Goal: Transaction & Acquisition: Purchase product/service

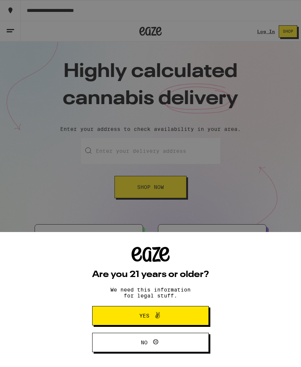
click at [269, 38] on div "Are you 21 years or older? We need this information for legal stuff. Yes No" at bounding box center [150, 183] width 301 height 367
click at [173, 321] on button "Yes" at bounding box center [150, 315] width 117 height 19
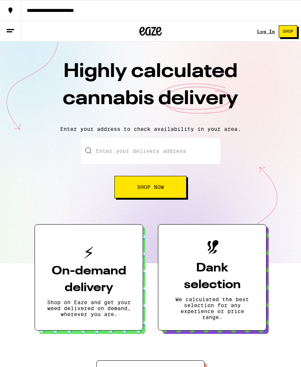
click at [268, 33] on link "Log In" at bounding box center [266, 31] width 18 height 5
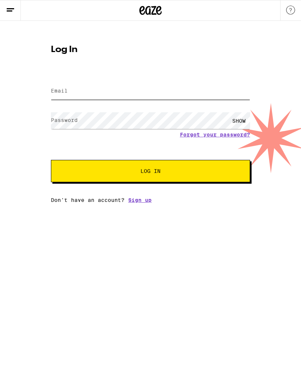
click at [100, 96] on input "Email" at bounding box center [150, 91] width 199 height 17
type input "[EMAIL_ADDRESS][DOMAIN_NAME]"
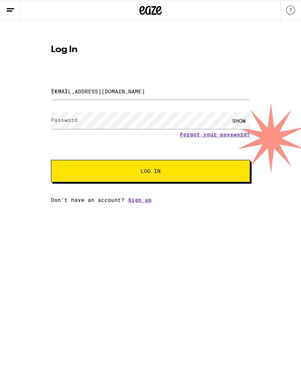
click at [151, 172] on button "Log In" at bounding box center [150, 171] width 199 height 22
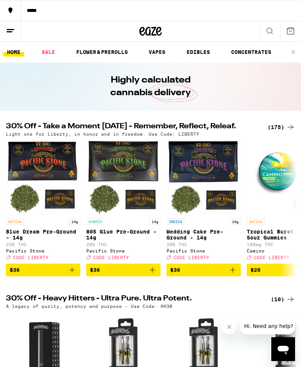
click at [12, 28] on icon at bounding box center [10, 30] width 9 height 9
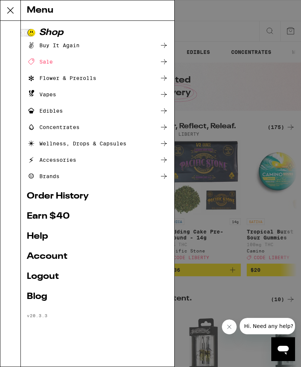
click at [41, 255] on link "Account" at bounding box center [98, 256] width 142 height 9
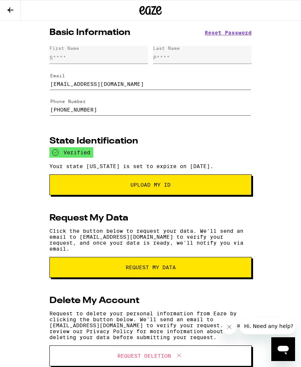
click at [15, 9] on icon at bounding box center [10, 10] width 9 height 9
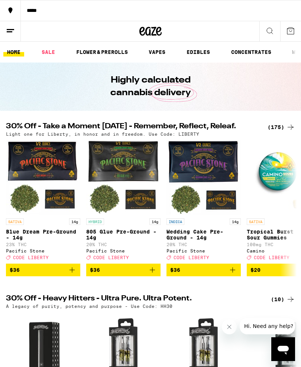
click at [296, 36] on button at bounding box center [290, 31] width 21 height 20
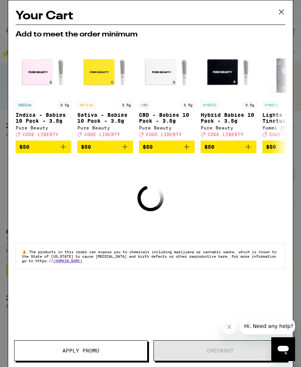
click at [284, 12] on icon at bounding box center [281, 11] width 11 height 11
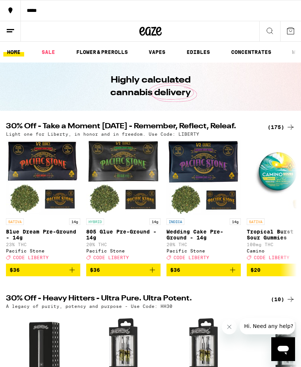
click at [15, 52] on link "HOME" at bounding box center [13, 52] width 21 height 9
click at [16, 51] on link "HOME" at bounding box center [13, 52] width 21 height 9
click at [273, 35] on button at bounding box center [270, 31] width 21 height 20
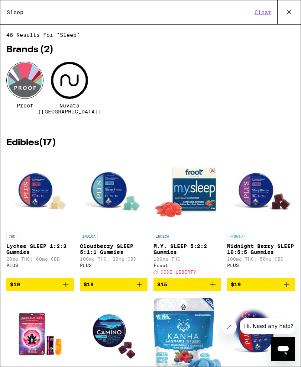
type input "Sleep"
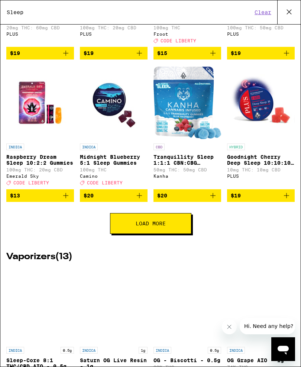
scroll to position [232, 0]
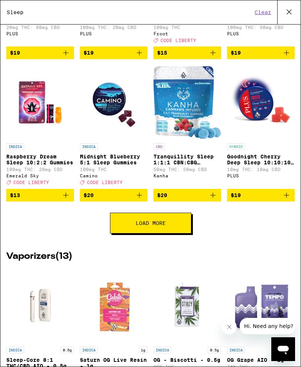
click at [21, 166] on p "Raspberry Dream Sleep 10:2:2 Gummies" at bounding box center [40, 160] width 68 height 12
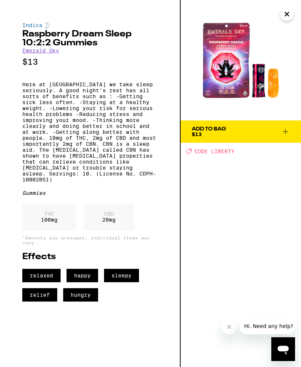
click at [270, 133] on span "Add To Bag $13" at bounding box center [241, 131] width 98 height 10
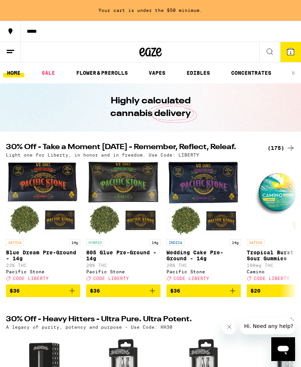
click at [272, 54] on icon at bounding box center [270, 51] width 9 height 9
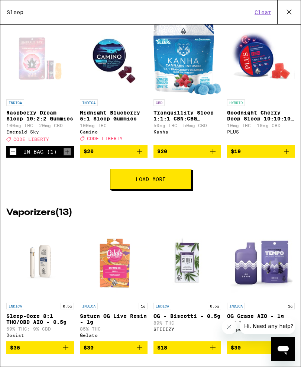
scroll to position [277, 0]
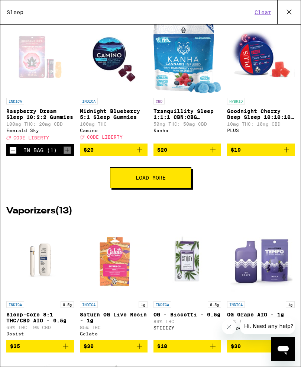
click at [103, 154] on span "$20" at bounding box center [114, 149] width 60 height 9
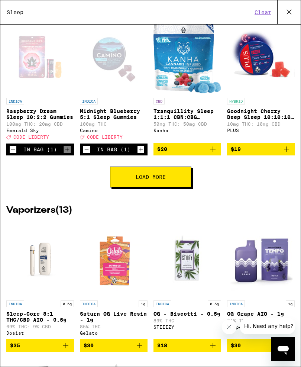
click at [172, 184] on button "Load More" at bounding box center [150, 177] width 81 height 21
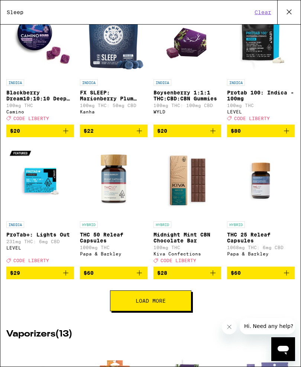
scroll to position [439, 0]
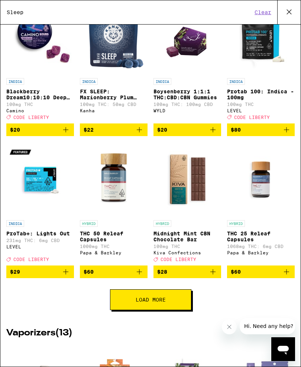
click at [25, 134] on span "$20" at bounding box center [40, 129] width 60 height 9
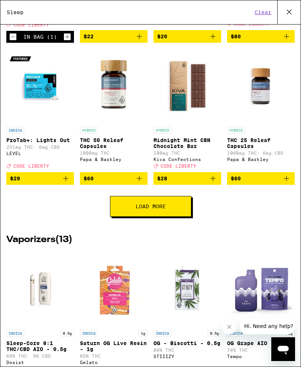
scroll to position [532, 0]
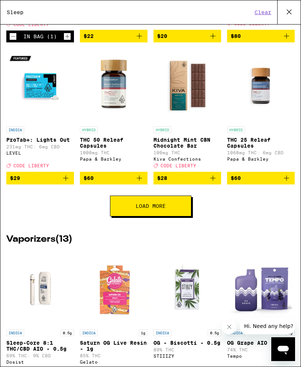
click at [168, 216] on button "Load More" at bounding box center [150, 206] width 81 height 21
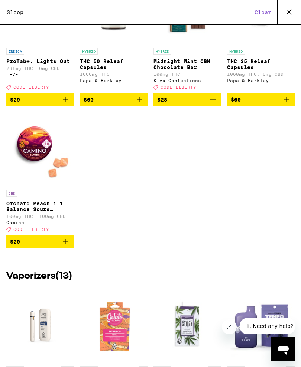
scroll to position [611, 0]
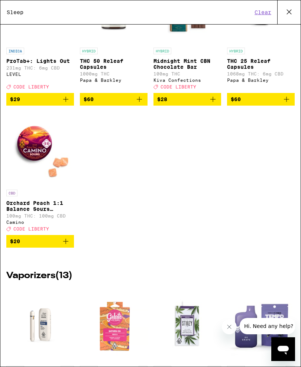
click at [35, 246] on span "$20" at bounding box center [40, 241] width 60 height 9
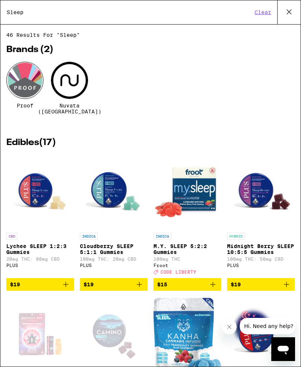
scroll to position [0, 0]
click at [288, 15] on icon at bounding box center [289, 11] width 11 height 11
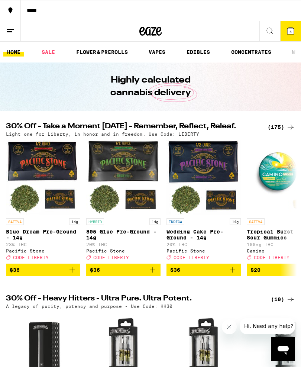
click at [296, 32] on button "4" at bounding box center [290, 31] width 21 height 20
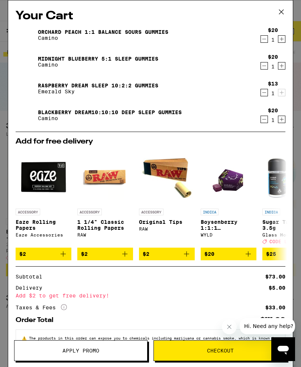
click at [285, 12] on icon at bounding box center [281, 11] width 11 height 11
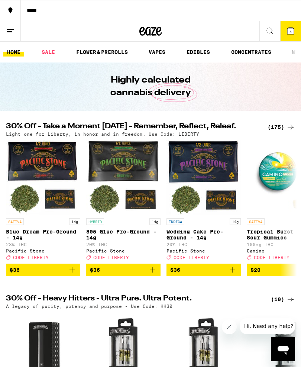
click at [278, 30] on button at bounding box center [270, 31] width 21 height 20
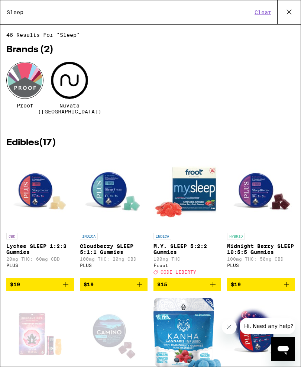
type input "Sleep"
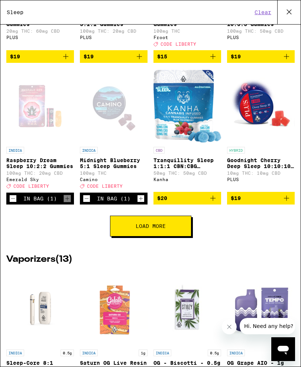
scroll to position [229, 0]
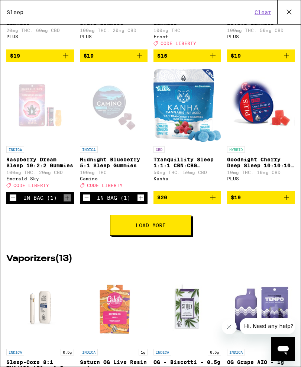
click at [171, 227] on button "Load More" at bounding box center [150, 225] width 81 height 21
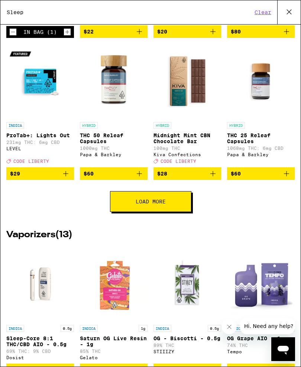
scroll to position [543, 0]
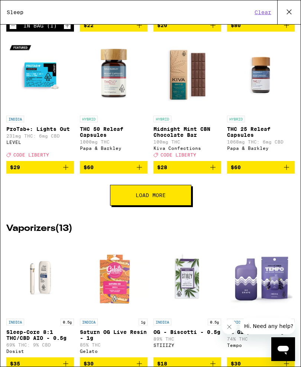
click at [187, 206] on button "Load More" at bounding box center [150, 195] width 81 height 21
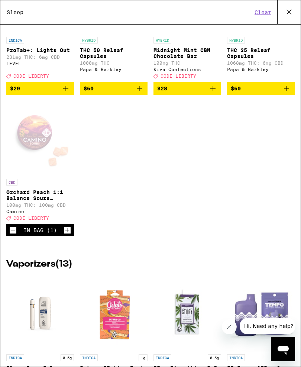
scroll to position [622, 0]
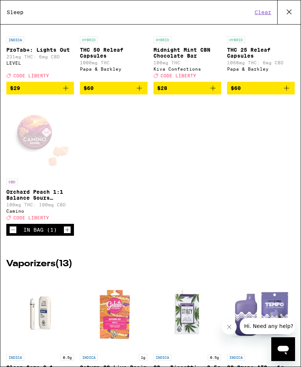
click at [70, 234] on icon "Increment" at bounding box center [67, 229] width 7 height 9
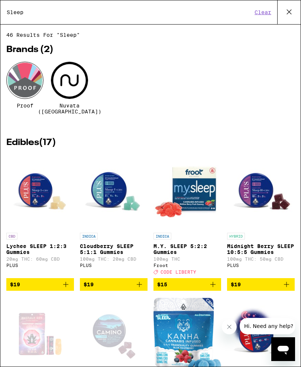
scroll to position [0, 0]
click at [289, 15] on icon at bounding box center [289, 11] width 11 height 11
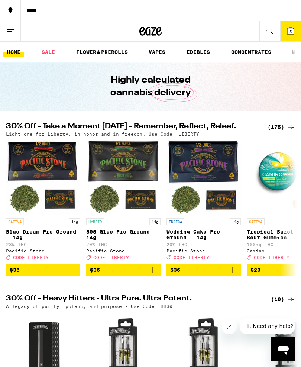
click at [293, 33] on icon at bounding box center [291, 31] width 7 height 7
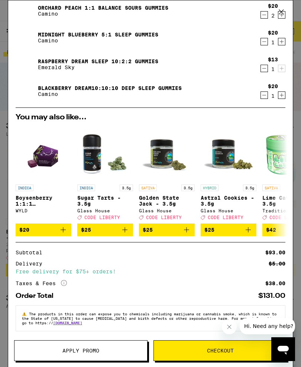
scroll to position [33, 0]
click at [63, 350] on span "Apply Promo" at bounding box center [80, 350] width 37 height 5
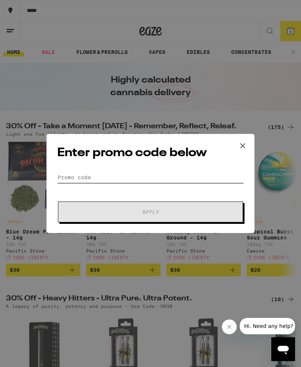
click at [62, 173] on input "Promo Code" at bounding box center [150, 177] width 187 height 11
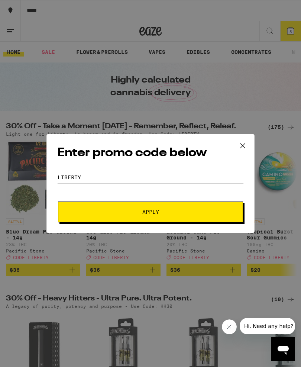
type input "Liberty"
click at [151, 213] on button "Apply" at bounding box center [150, 212] width 185 height 21
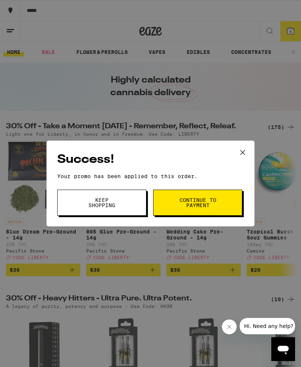
click at [216, 208] on span "Continue to payment" at bounding box center [198, 203] width 38 height 10
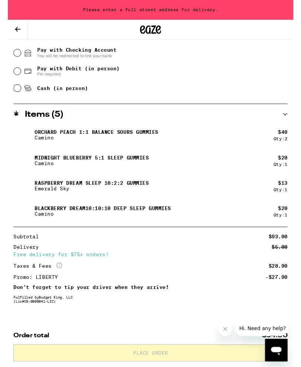
scroll to position [341, 0]
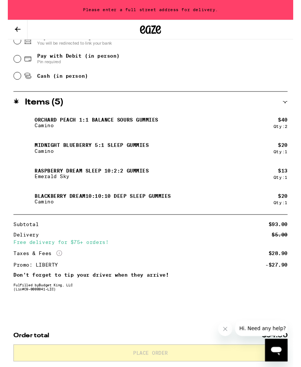
click at [228, 332] on button "Close message from company" at bounding box center [225, 329] width 15 height 15
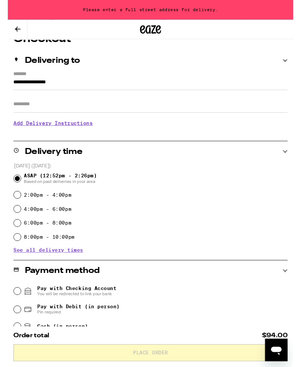
scroll to position [73, 0]
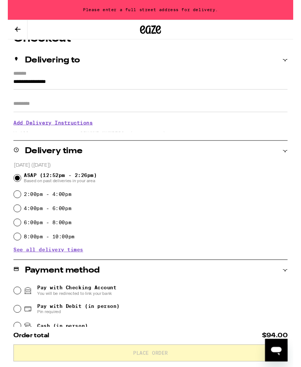
click at [13, 207] on input "2:00pm - 4:00pm" at bounding box center [9, 204] width 7 height 7
radio input "true"
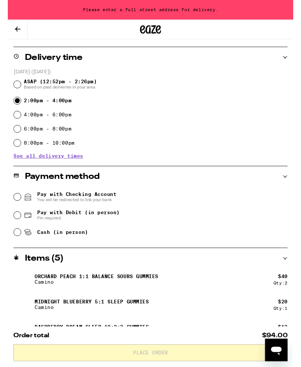
scroll to position [172, 0]
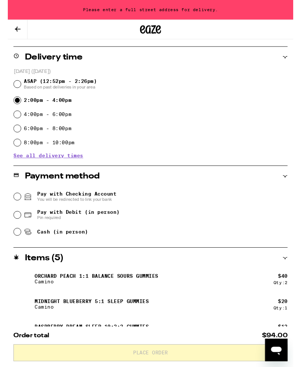
click at [15, 227] on div "Pay with Debit (in person) Pin required" at bounding box center [150, 226] width 289 height 19
click at [11, 228] on input "Pay with Debit (in person) Pin required" at bounding box center [9, 226] width 7 height 7
radio input "true"
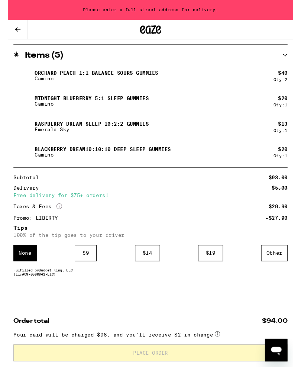
scroll to position [392, 0]
click at [87, 265] on div "$ 9" at bounding box center [82, 267] width 23 height 17
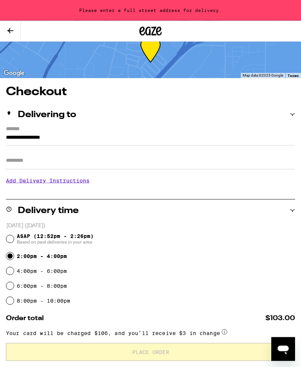
scroll to position [0, 0]
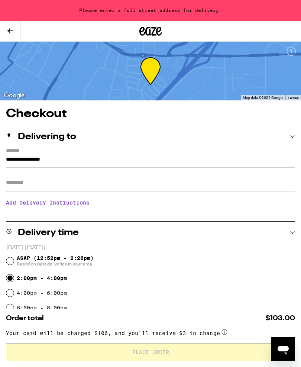
click at [80, 160] on input "**********" at bounding box center [150, 161] width 289 height 13
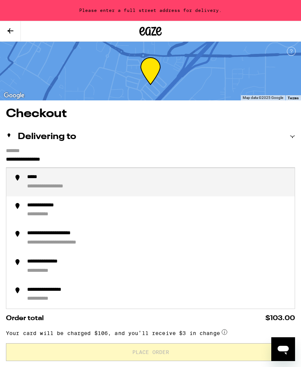
click at [17, 153] on label "*******" at bounding box center [150, 151] width 289 height 7
click at [17, 155] on input "**********" at bounding box center [150, 161] width 289 height 13
click at [92, 158] on input "**********" at bounding box center [150, 161] width 289 height 13
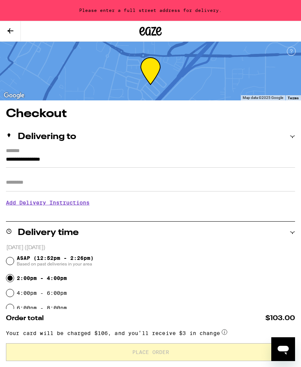
click at [6, 159] on input "**********" at bounding box center [150, 161] width 289 height 13
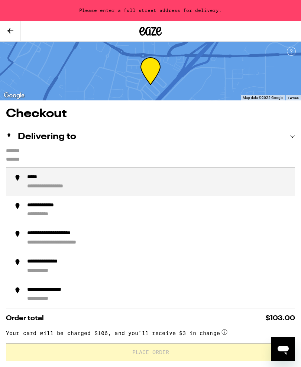
type input "**********"
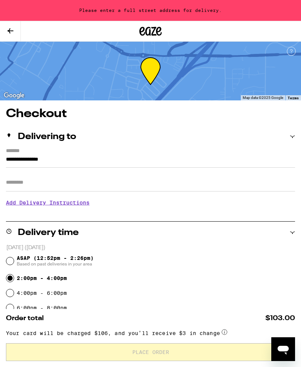
click at [100, 158] on input "**********" at bounding box center [150, 161] width 289 height 13
click at [12, 184] on input "Apt/Suite" at bounding box center [150, 183] width 289 height 18
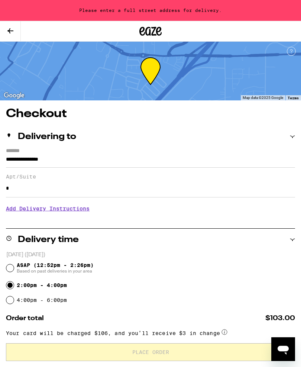
click at [14, 190] on input "*" at bounding box center [150, 189] width 289 height 18
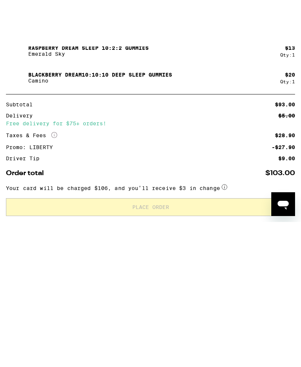
scroll to position [430, 0]
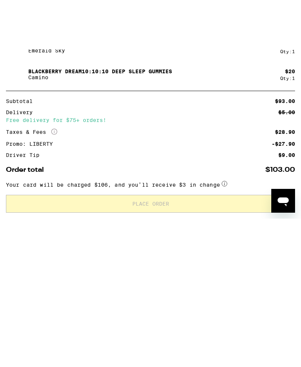
type input "**********"
click at [248, 202] on div "Driver Tip $9.00" at bounding box center [150, 204] width 289 height 5
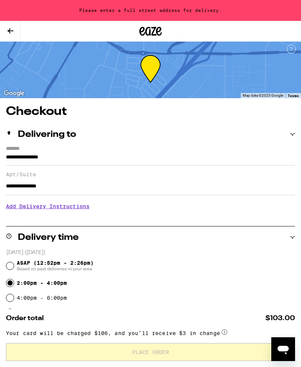
scroll to position [0, 0]
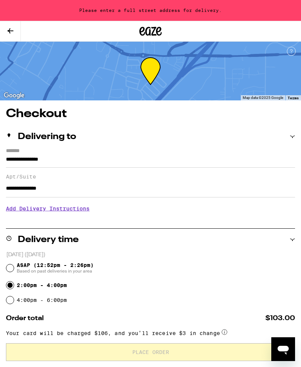
click at [131, 162] on input "**********" at bounding box center [150, 161] width 289 height 13
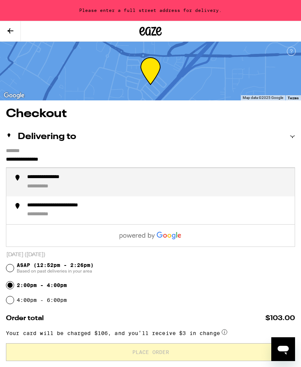
click at [61, 183] on div "**********" at bounding box center [158, 182] width 262 height 16
type input "**********"
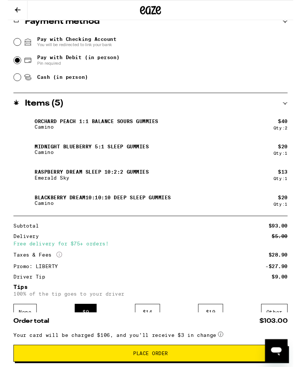
scroll to position [322, 0]
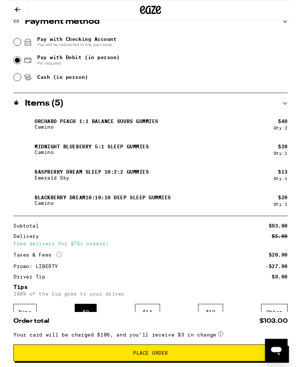
click at [163, 367] on span "Place Order" at bounding box center [150, 372] width 37 height 5
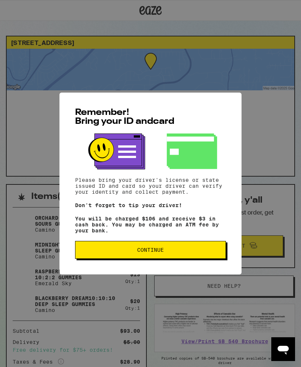
click at [162, 253] on span "Continue" at bounding box center [150, 249] width 27 height 5
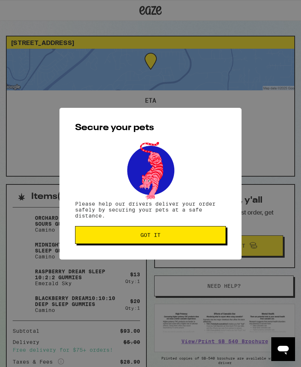
click at [180, 235] on span "Got it" at bounding box center [150, 234] width 138 height 5
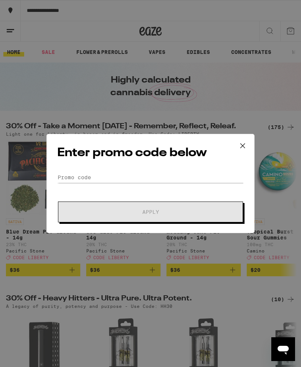
click at [244, 148] on icon at bounding box center [242, 145] width 11 height 11
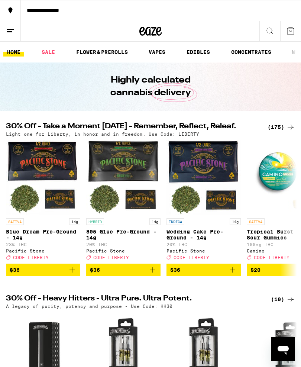
click at [10, 28] on icon at bounding box center [10, 30] width 9 height 9
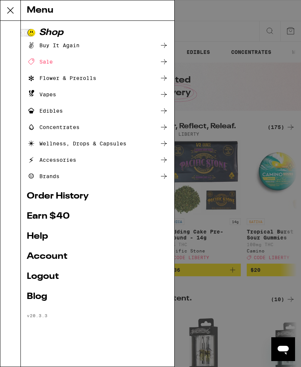
click at [35, 280] on link "Logout" at bounding box center [98, 276] width 142 height 9
